Goal: Task Accomplishment & Management: Manage account settings

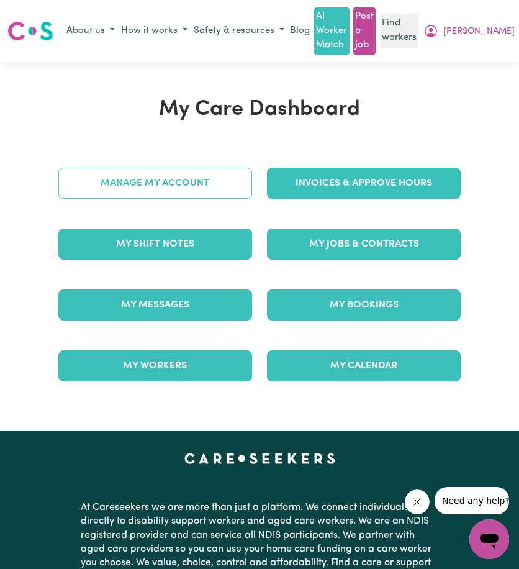
click at [147, 185] on link "Manage My Account" at bounding box center [155, 183] width 194 height 31
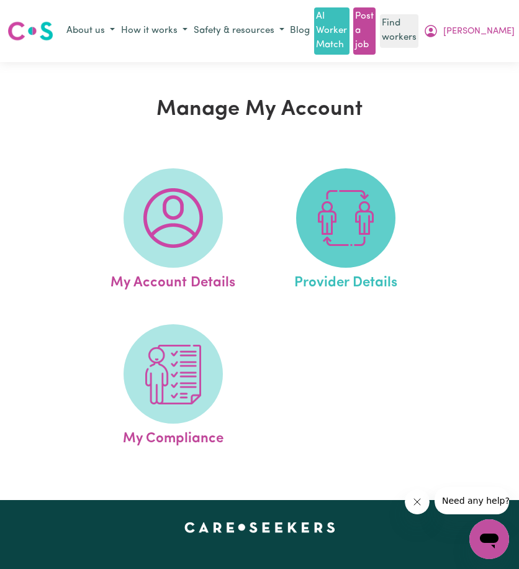
click at [335, 214] on img at bounding box center [346, 218] width 60 height 60
select select "NDIS_FUNDING_PLAN_MANAGED"
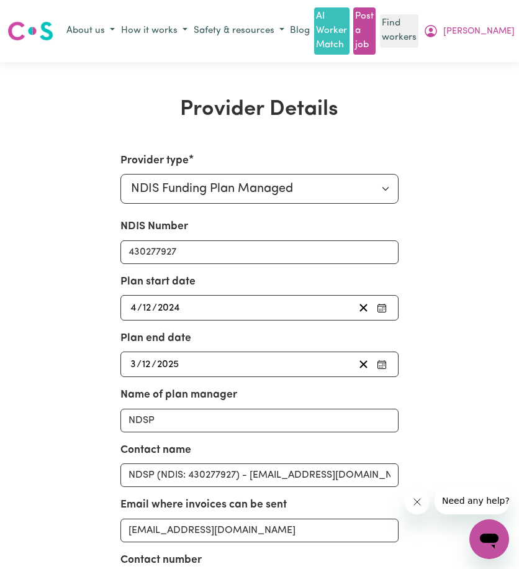
click at [496, 40] on button "[PERSON_NAME]" at bounding box center [470, 31] width 98 height 21
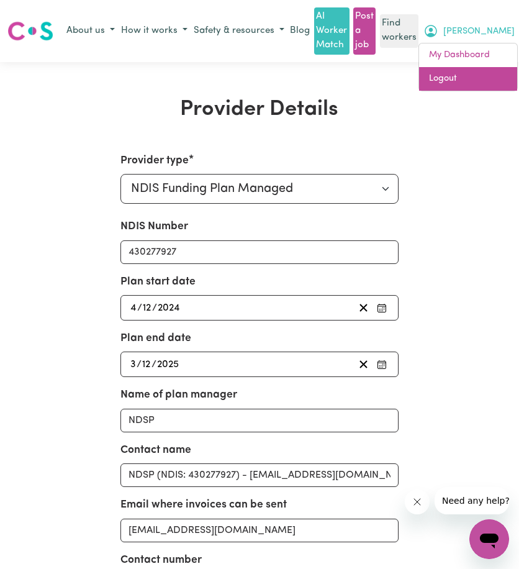
click at [472, 78] on link "Logout" at bounding box center [468, 79] width 98 height 24
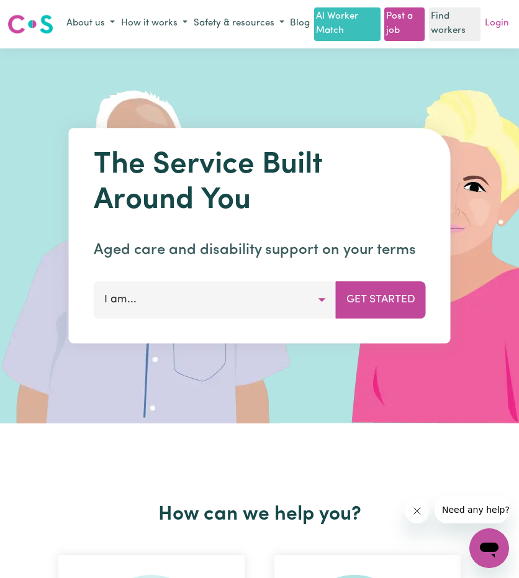
click at [500, 34] on link "Login" at bounding box center [497, 23] width 29 height 19
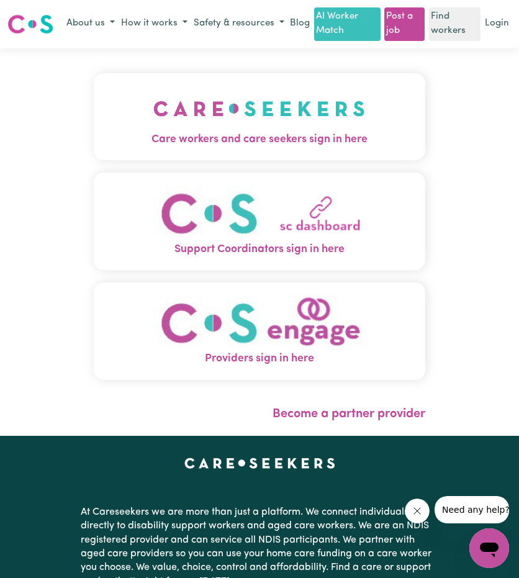
click at [153, 121] on img "Care workers and care seekers sign in here" at bounding box center [259, 109] width 212 height 46
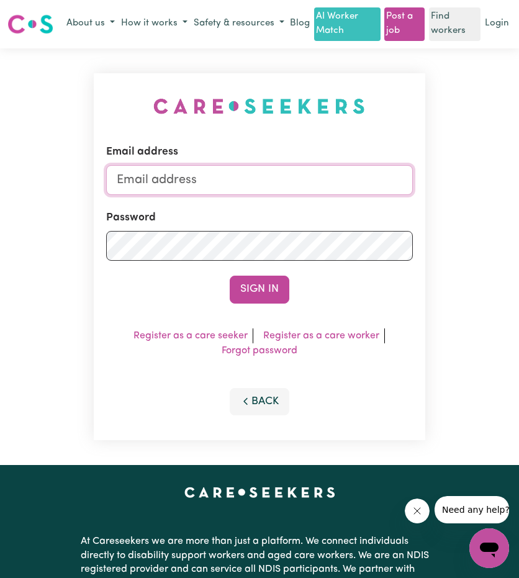
click at [239, 181] on input "Email address" at bounding box center [259, 180] width 306 height 30
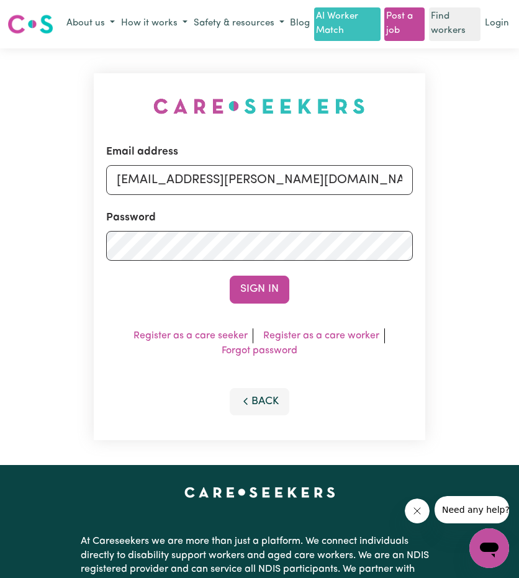
drag, startPoint x: 181, startPoint y: 193, endPoint x: 416, endPoint y: 219, distance: 236.9
click at [414, 219] on div "Email address [EMAIL_ADDRESS][PERSON_NAME][DOMAIN_NAME] Password Sign In Regist…" at bounding box center [259, 257] width 331 height 368
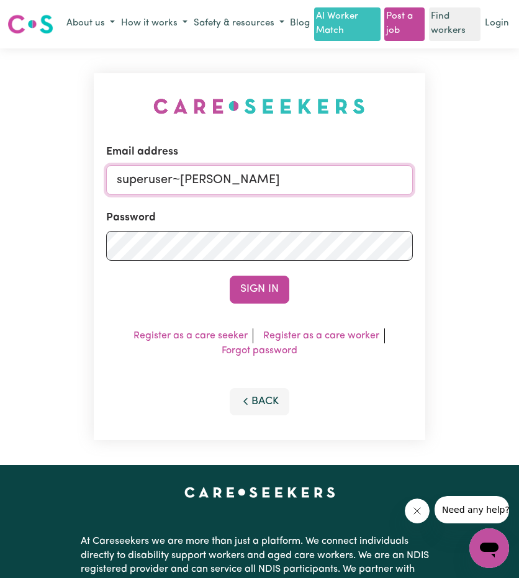
drag, startPoint x: 180, startPoint y: 195, endPoint x: 337, endPoint y: 244, distance: 164.7
click at [378, 195] on input "superuser~[PERSON_NAME]" at bounding box center [259, 180] width 306 height 30
paste input "[EMAIL_ADDRESS][DOMAIN_NAME]"
type input "[EMAIL_ADDRESS][DOMAIN_NAME]"
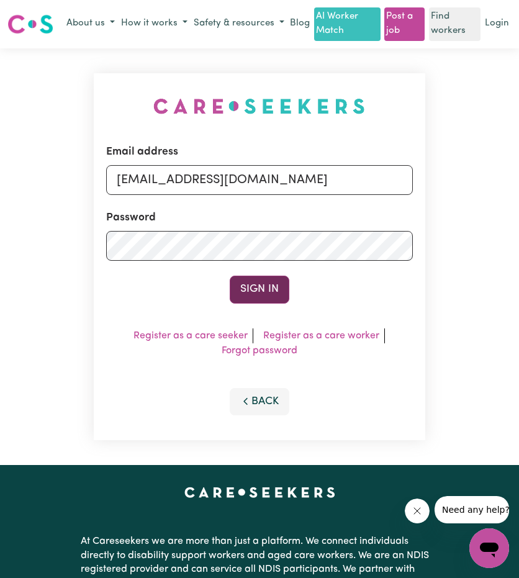
click at [271, 298] on button "Sign In" at bounding box center [260, 289] width 60 height 27
